Goal: Task Accomplishment & Management: Use online tool/utility

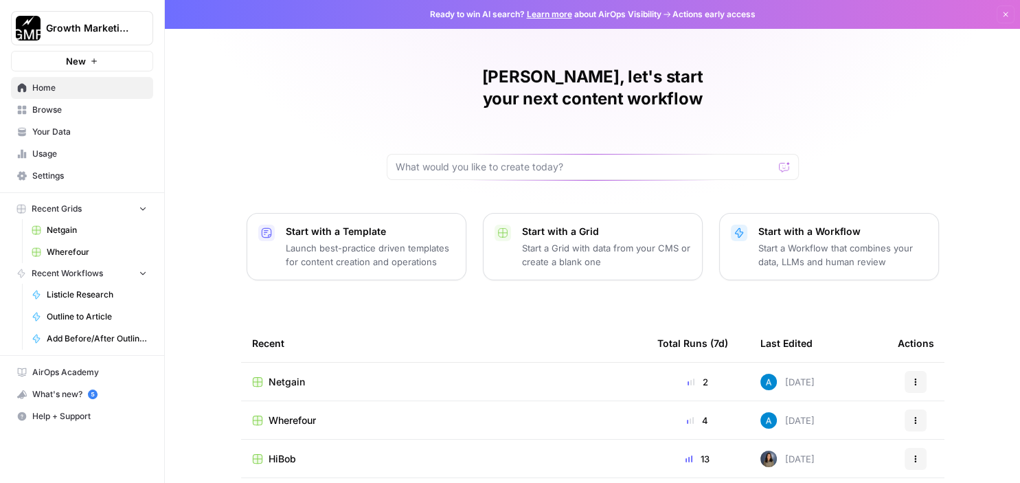
click at [284, 375] on span "Netgain" at bounding box center [287, 382] width 36 height 14
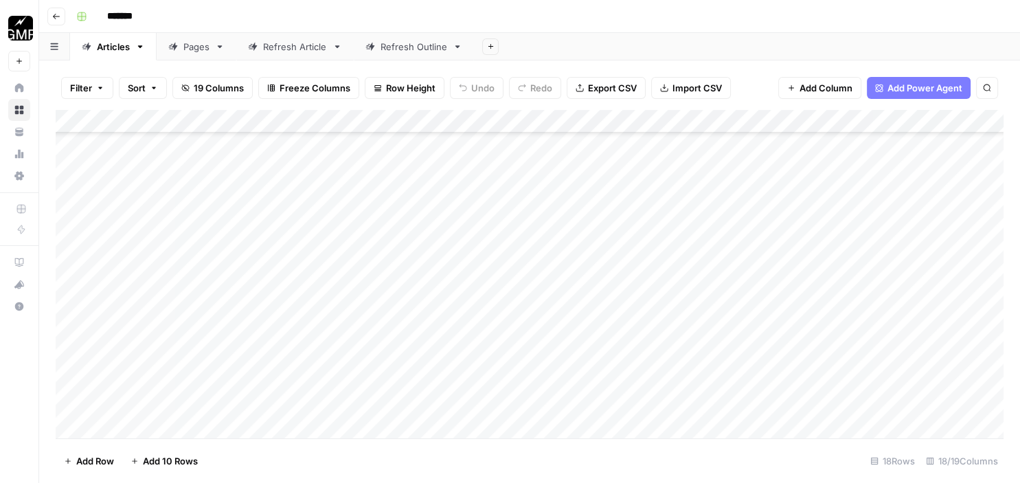
scroll to position [800, 0]
click at [164, 427] on div "Add Column" at bounding box center [530, 276] width 948 height 333
type textarea "**********"
click at [337, 381] on div "Add Column" at bounding box center [530, 276] width 948 height 333
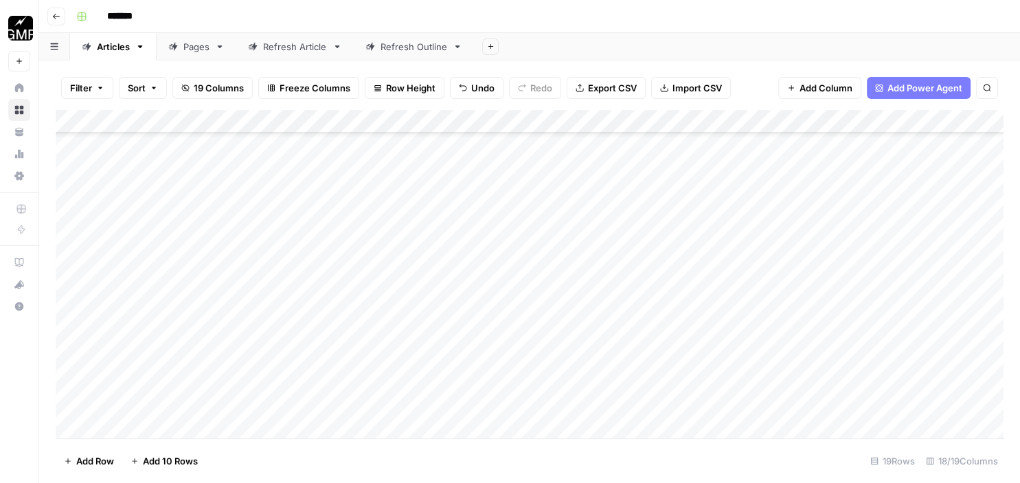
click at [279, 395] on div "Add Column" at bounding box center [530, 276] width 948 height 333
type textarea "**********"
click at [422, 364] on div "Add Column" at bounding box center [530, 276] width 948 height 333
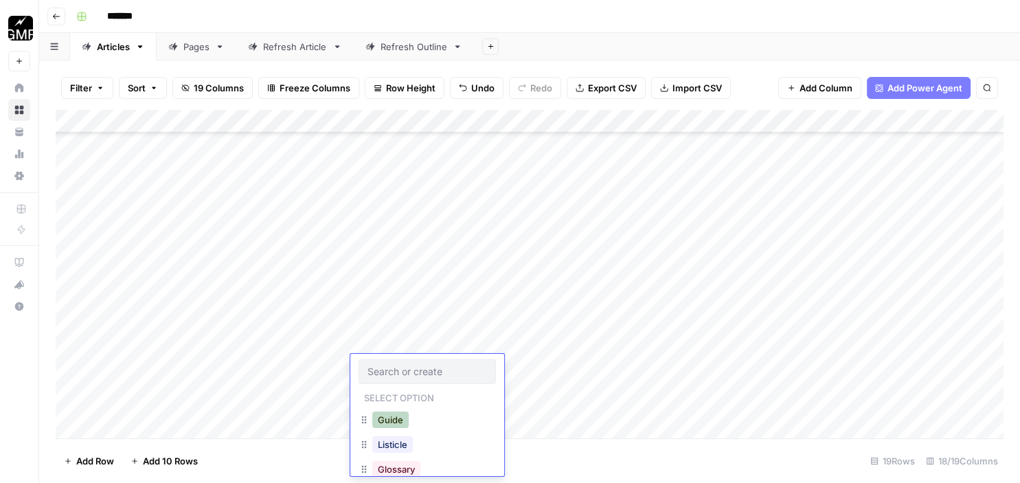
click at [394, 422] on button "Guide" at bounding box center [390, 420] width 36 height 16
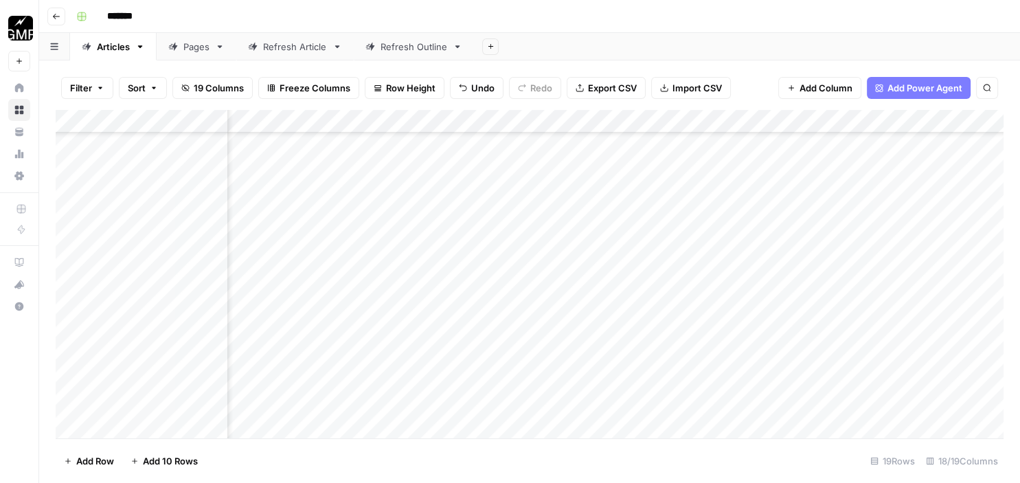
scroll to position [861, 227]
click at [668, 391] on div "Add Column" at bounding box center [530, 276] width 948 height 333
click at [728, 364] on div "Add Column" at bounding box center [530, 276] width 948 height 333
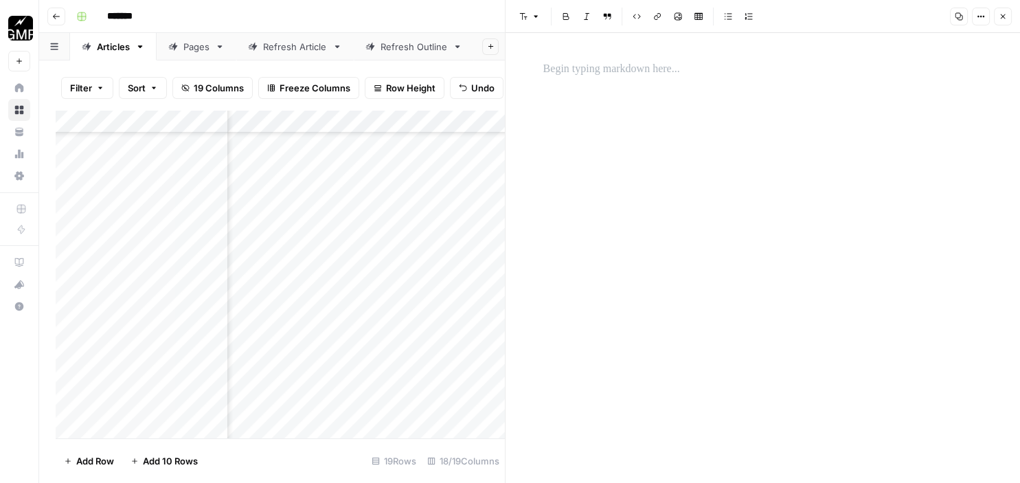
click at [639, 67] on p at bounding box center [763, 69] width 440 height 18
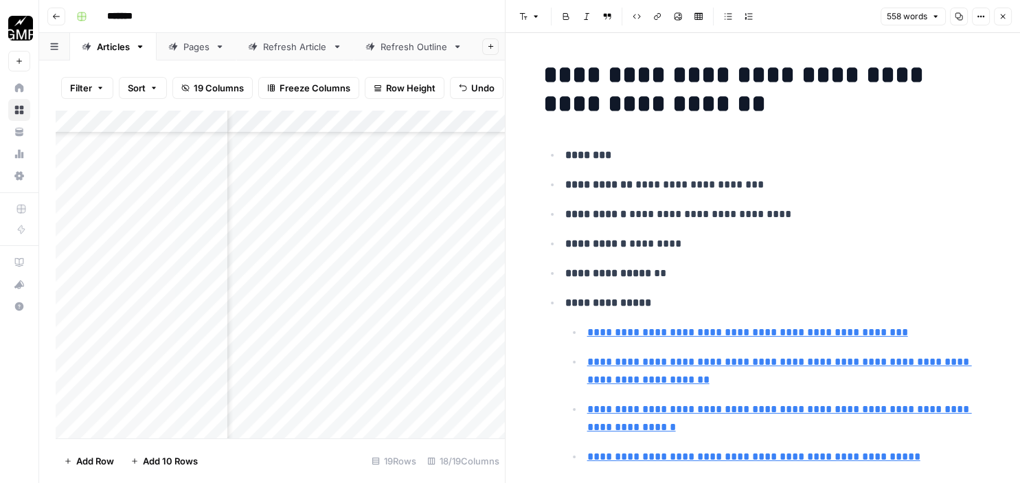
click at [1006, 17] on icon "button" at bounding box center [1003, 16] width 8 height 8
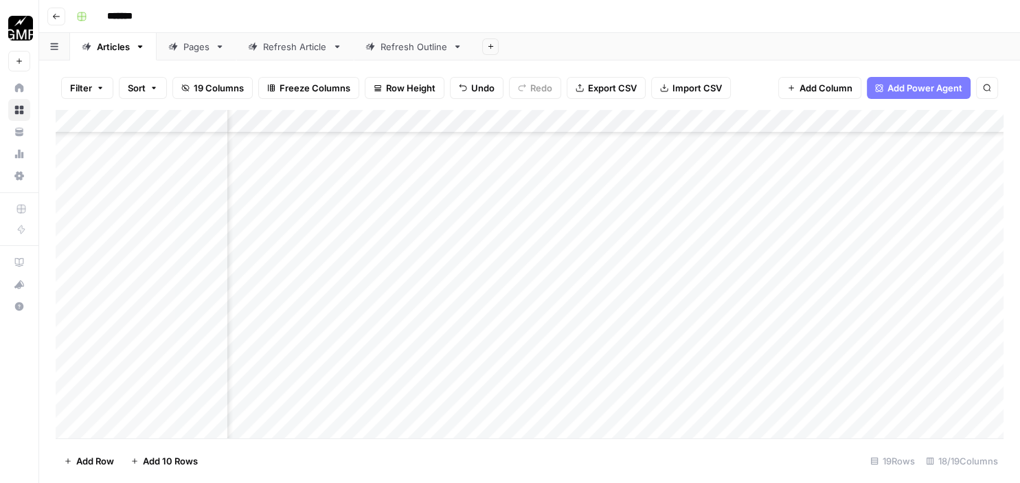
scroll to position [861, 412]
click at [840, 361] on div "Add Column" at bounding box center [530, 276] width 948 height 333
click at [606, 365] on div "Add Column" at bounding box center [530, 276] width 948 height 333
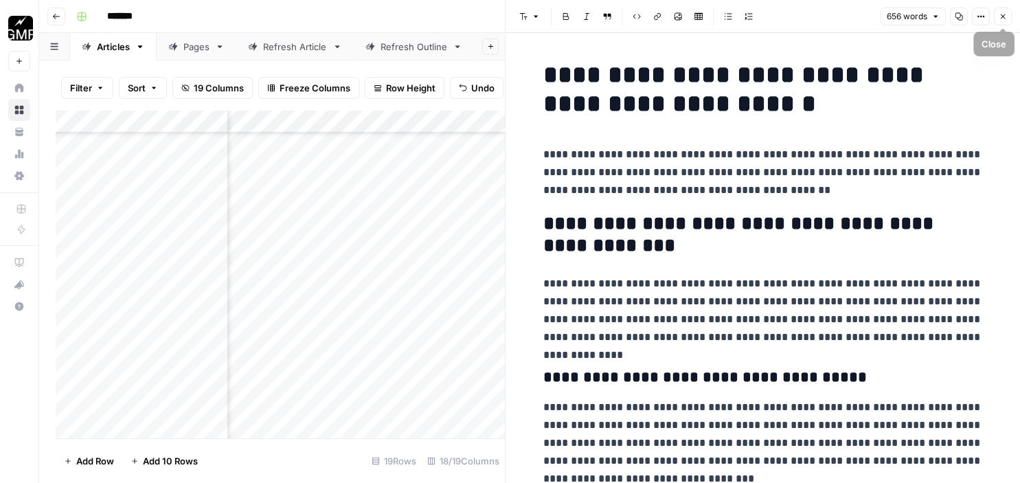
click at [1000, 23] on button "Close" at bounding box center [1003, 17] width 18 height 18
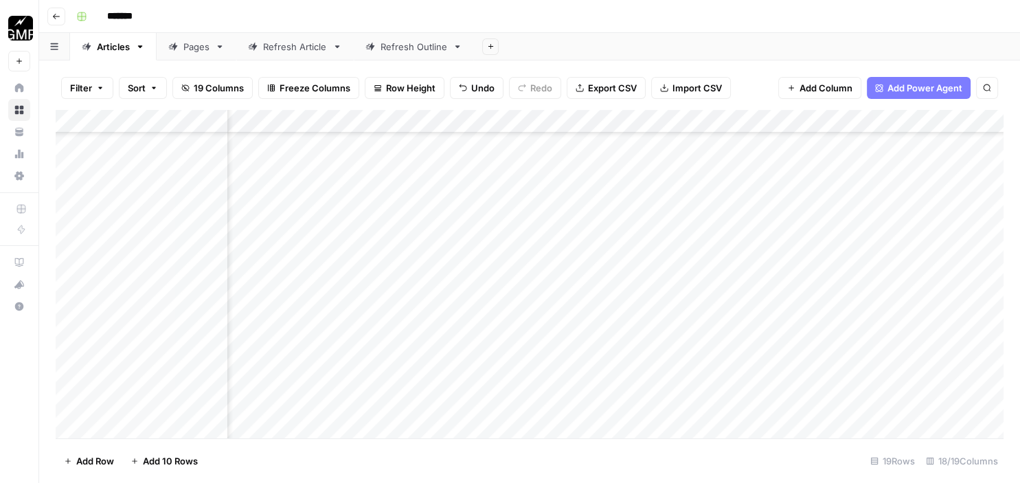
scroll to position [861, 976]
click at [783, 372] on div "Add Column" at bounding box center [530, 276] width 948 height 333
